Goal: Task Accomplishment & Management: Use online tool/utility

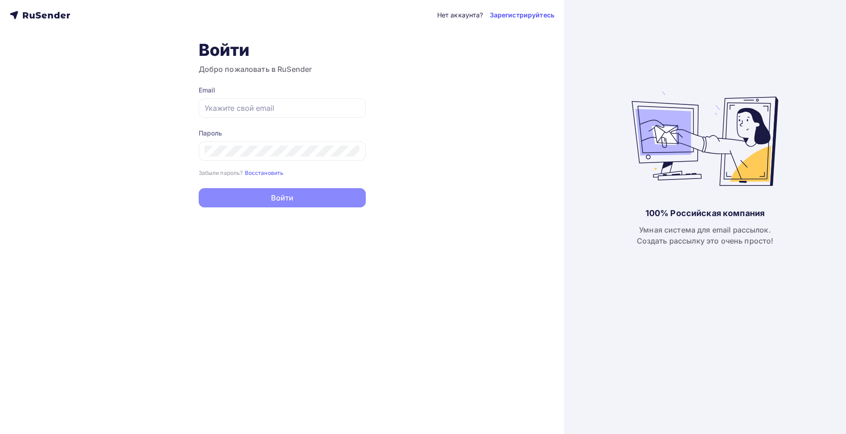
type input "[EMAIL_ADDRESS][DOMAIN_NAME]"
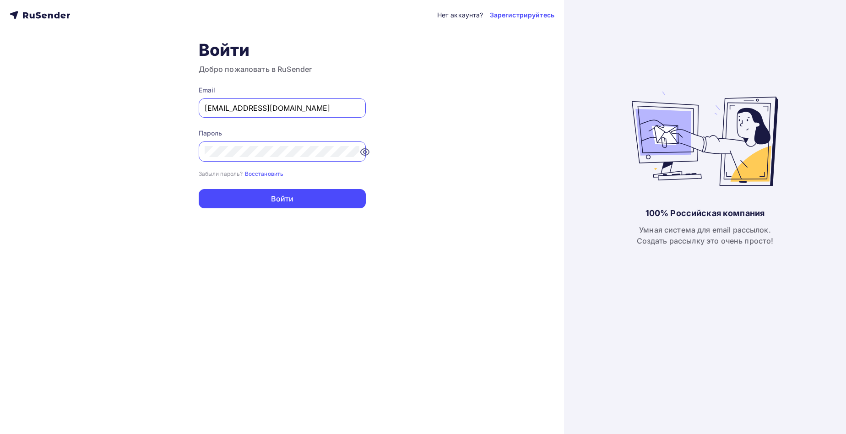
click at [340, 81] on div "Войти Добро пожаловать в RuSender Email [EMAIL_ADDRESS][DOMAIN_NAME] Пароль Заб…" at bounding box center [282, 124] width 167 height 168
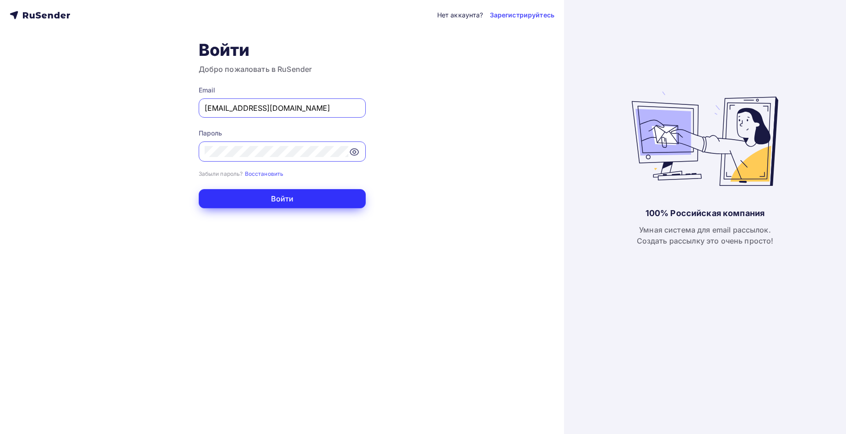
click at [312, 200] on button "Войти" at bounding box center [282, 198] width 167 height 19
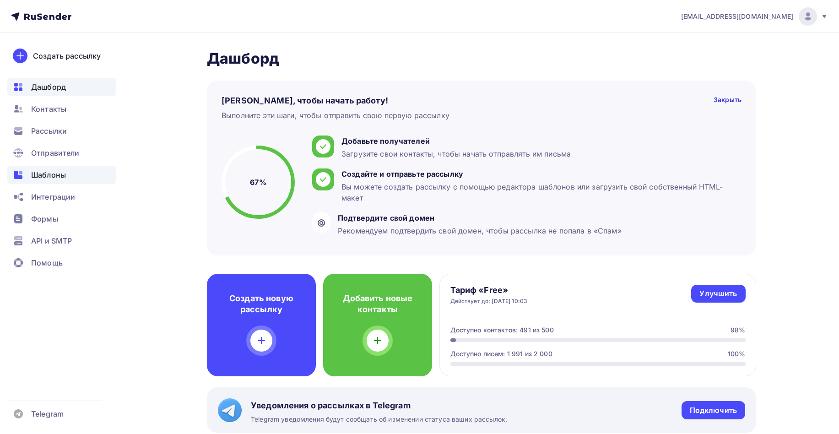
click at [50, 174] on span "Шаблоны" at bounding box center [48, 174] width 35 height 11
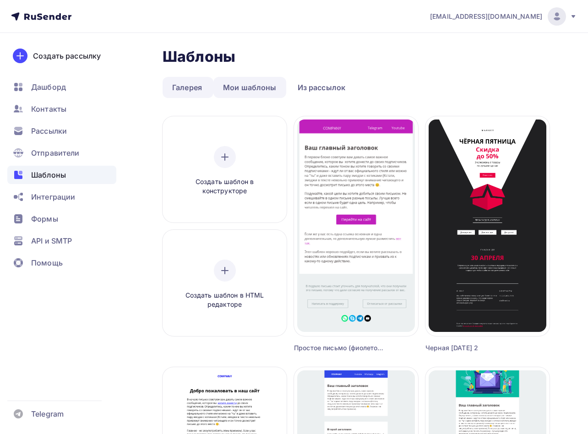
click at [243, 86] on link "Мои шаблоны" at bounding box center [249, 87] width 73 height 21
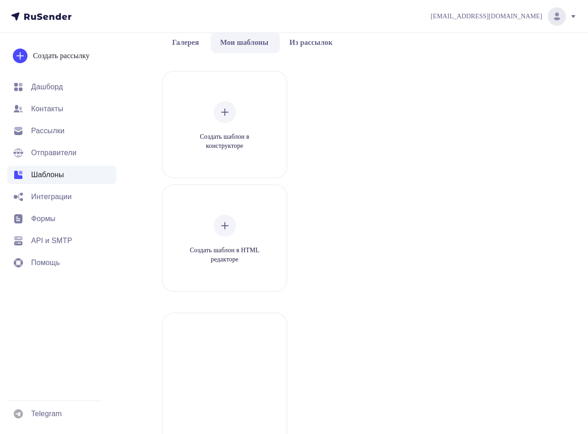
scroll to position [0, 0]
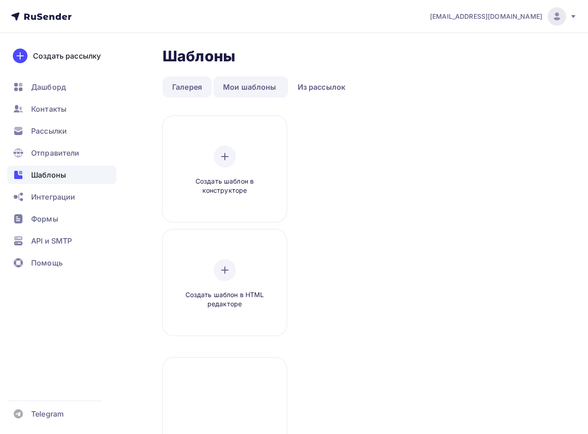
click at [193, 90] on link "Галерея" at bounding box center [186, 86] width 49 height 21
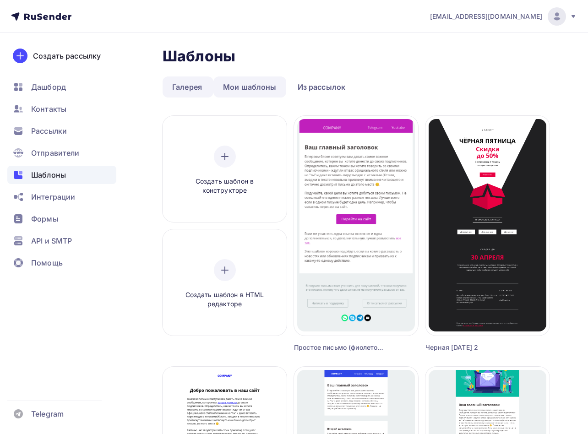
click at [238, 88] on link "Мои шаблоны" at bounding box center [249, 86] width 73 height 21
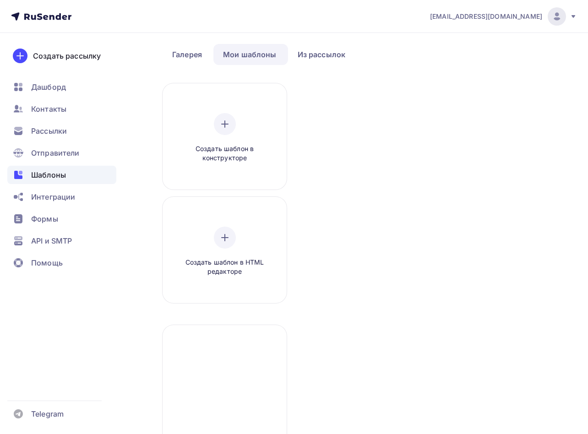
scroll to position [0, 0]
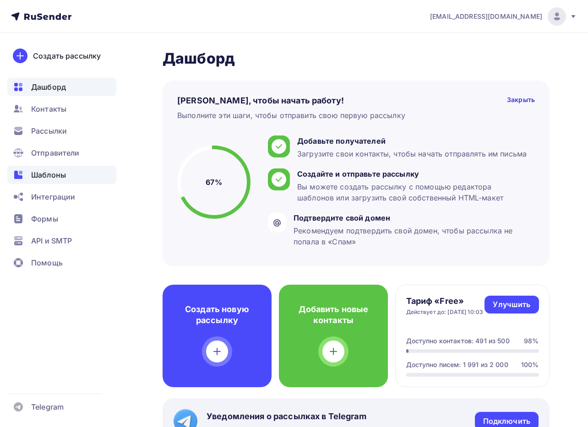
click at [51, 177] on span "Шаблоны" at bounding box center [48, 174] width 35 height 11
